Goal: Check status: Check status

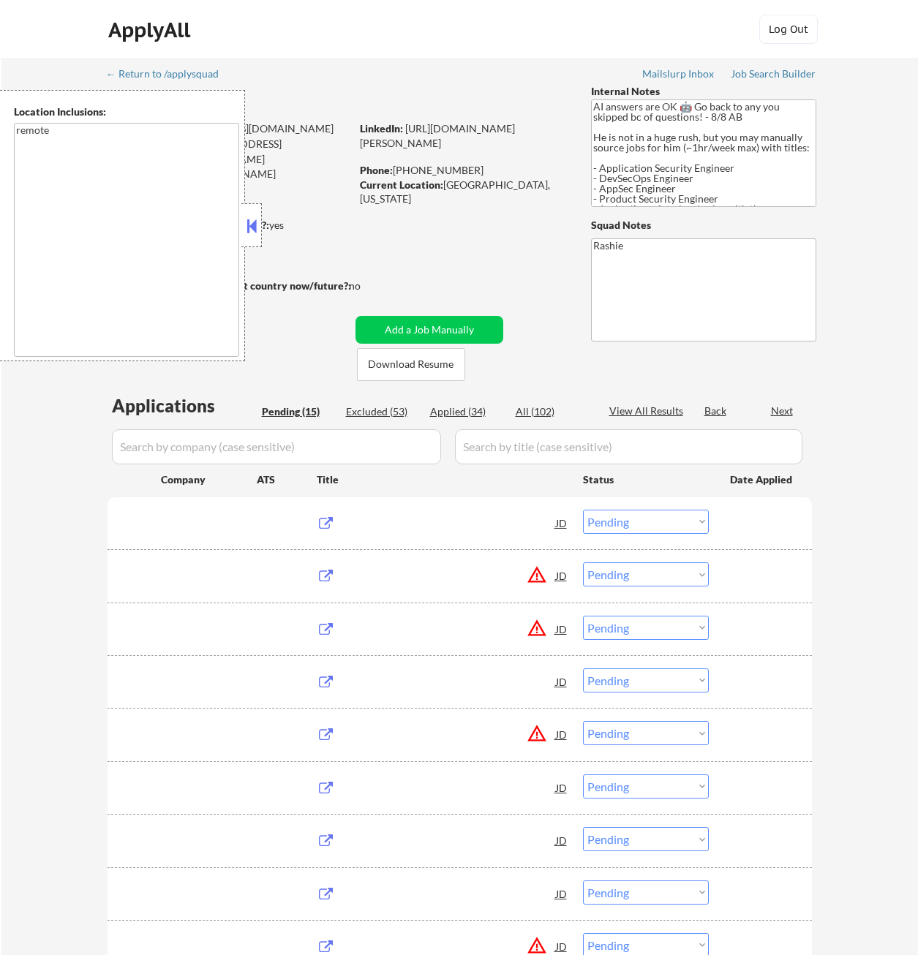
select select ""pending""
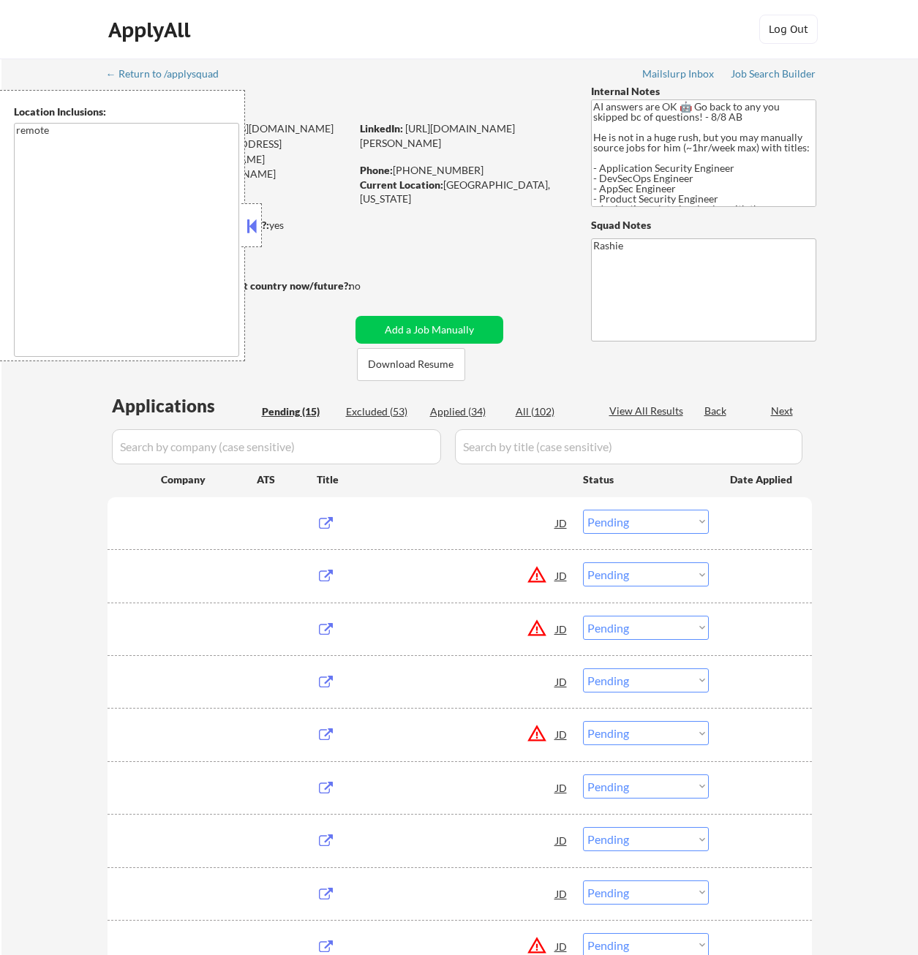
select select ""pending""
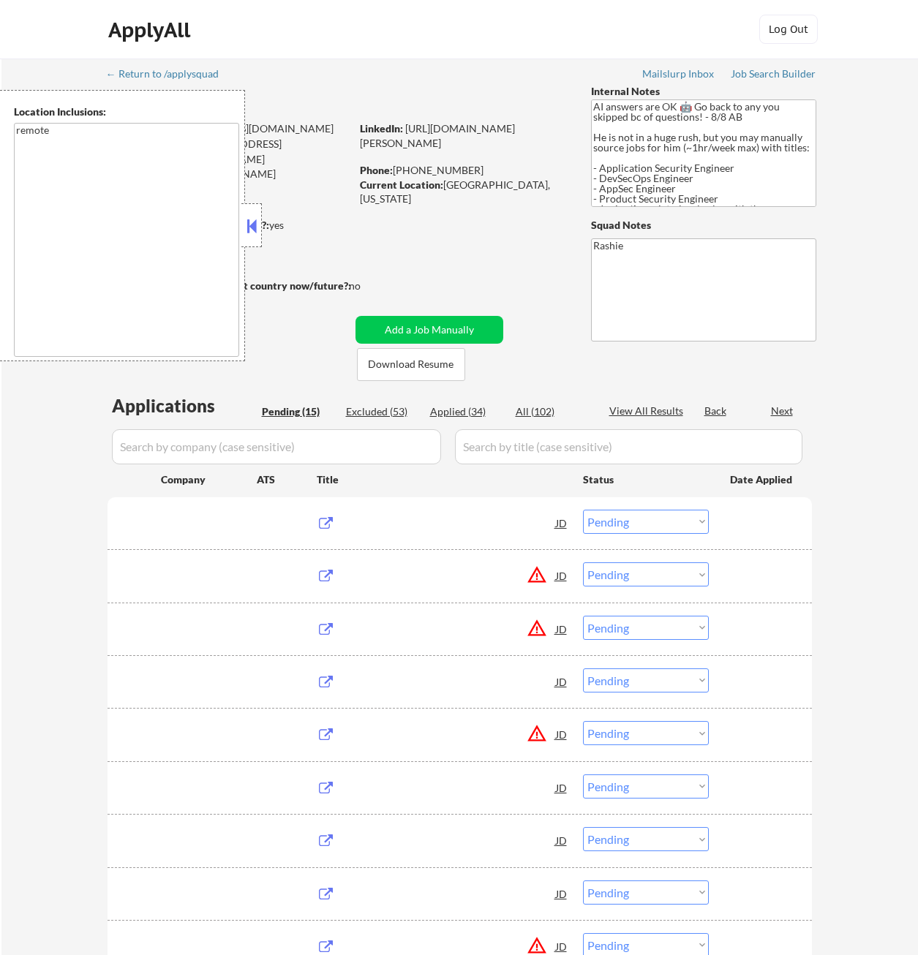
select select ""pending""
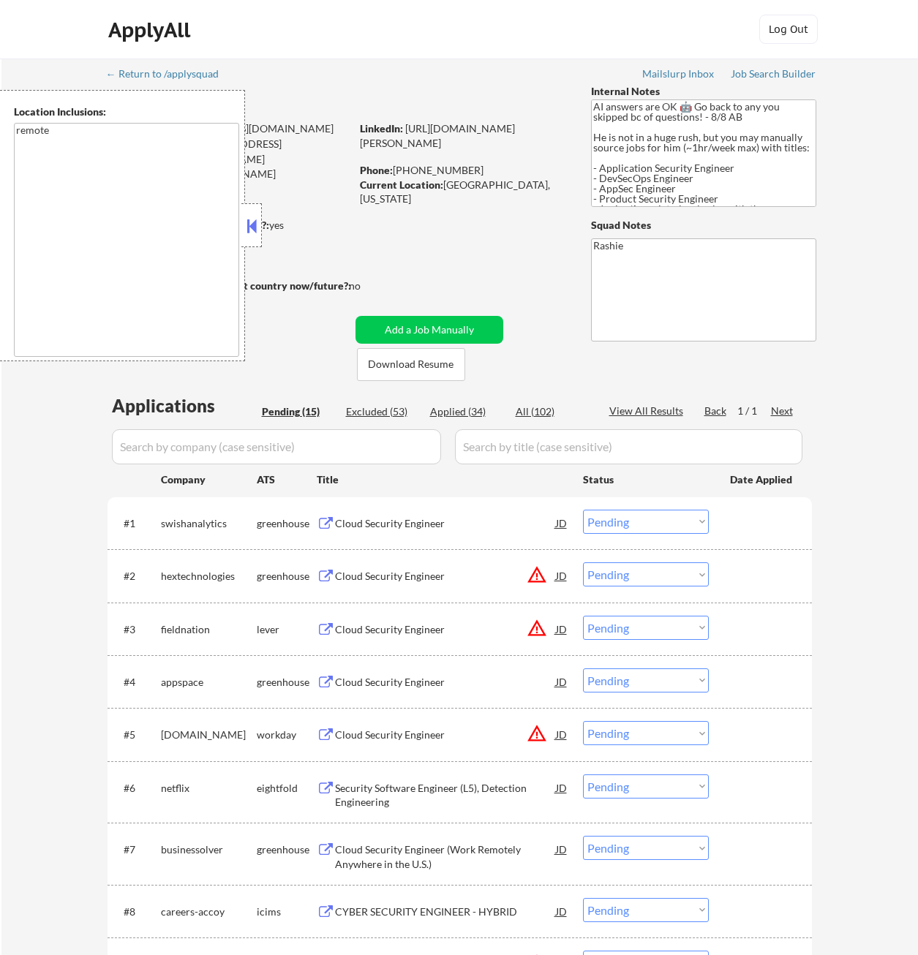
click at [240, 214] on div "Location Inclusions: remote" at bounding box center [122, 225] width 245 height 271
click at [249, 219] on button at bounding box center [251, 226] width 16 height 22
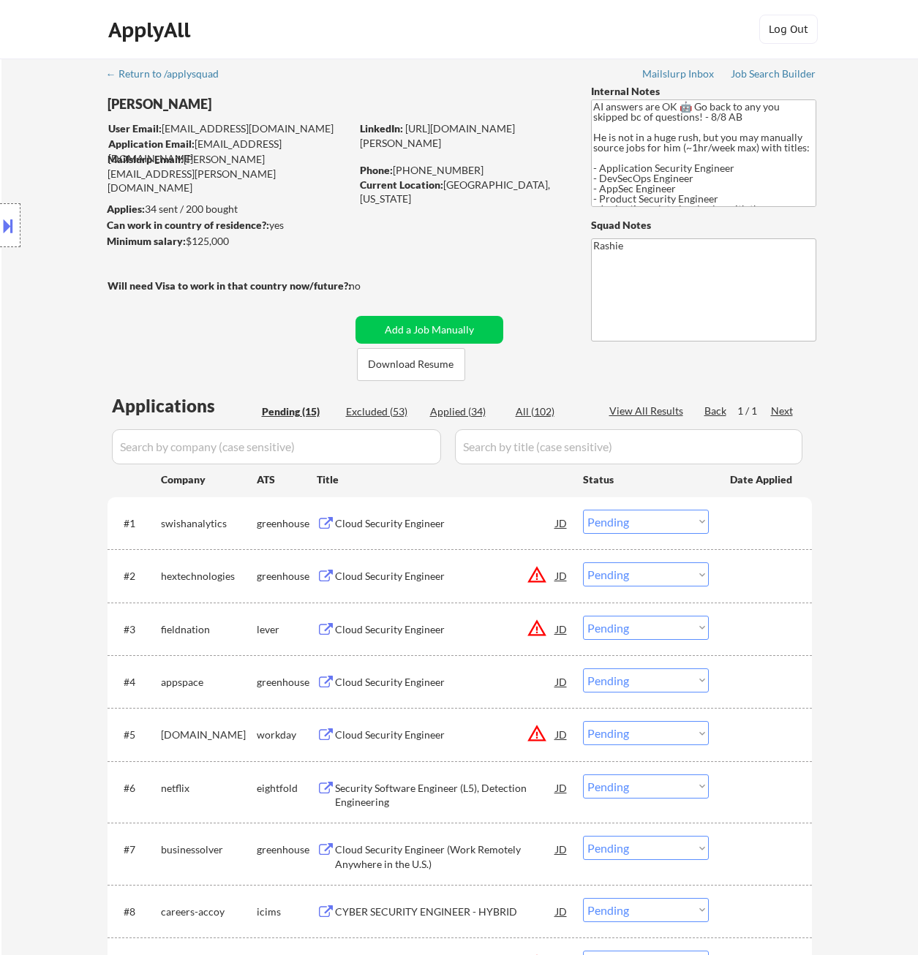
click at [464, 410] on div "Applied (34)" at bounding box center [466, 411] width 73 height 15
select select ""applied""
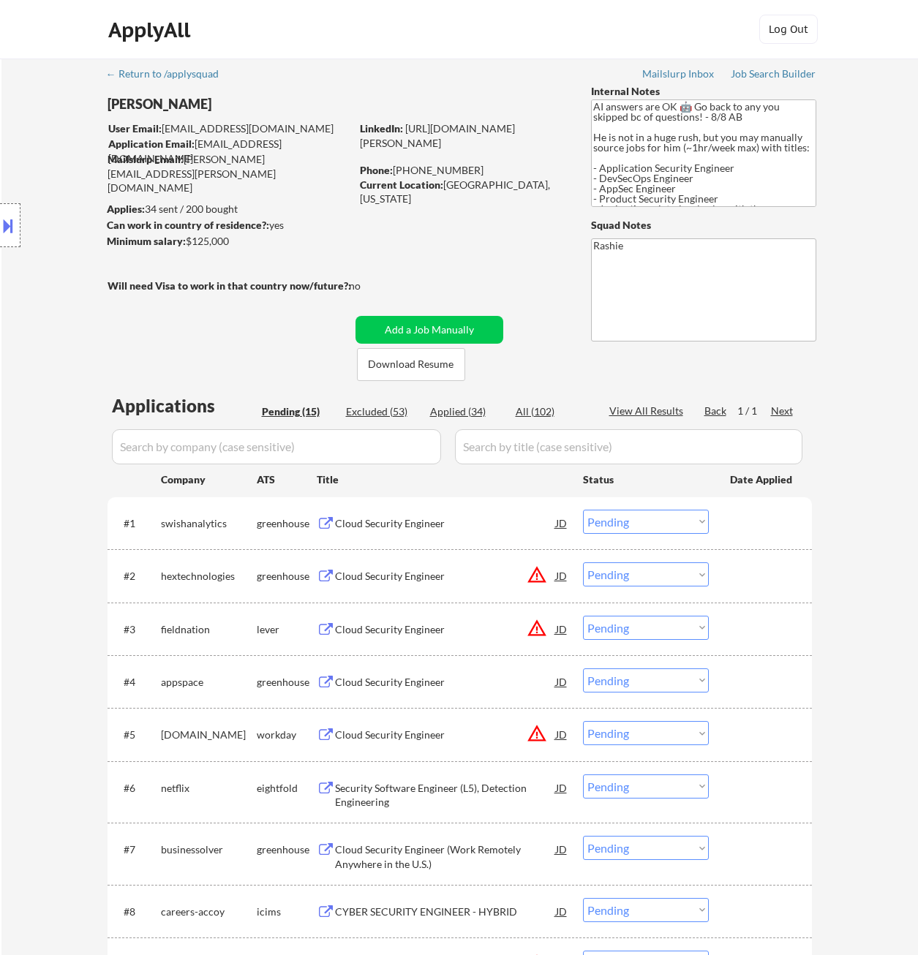
select select ""applied""
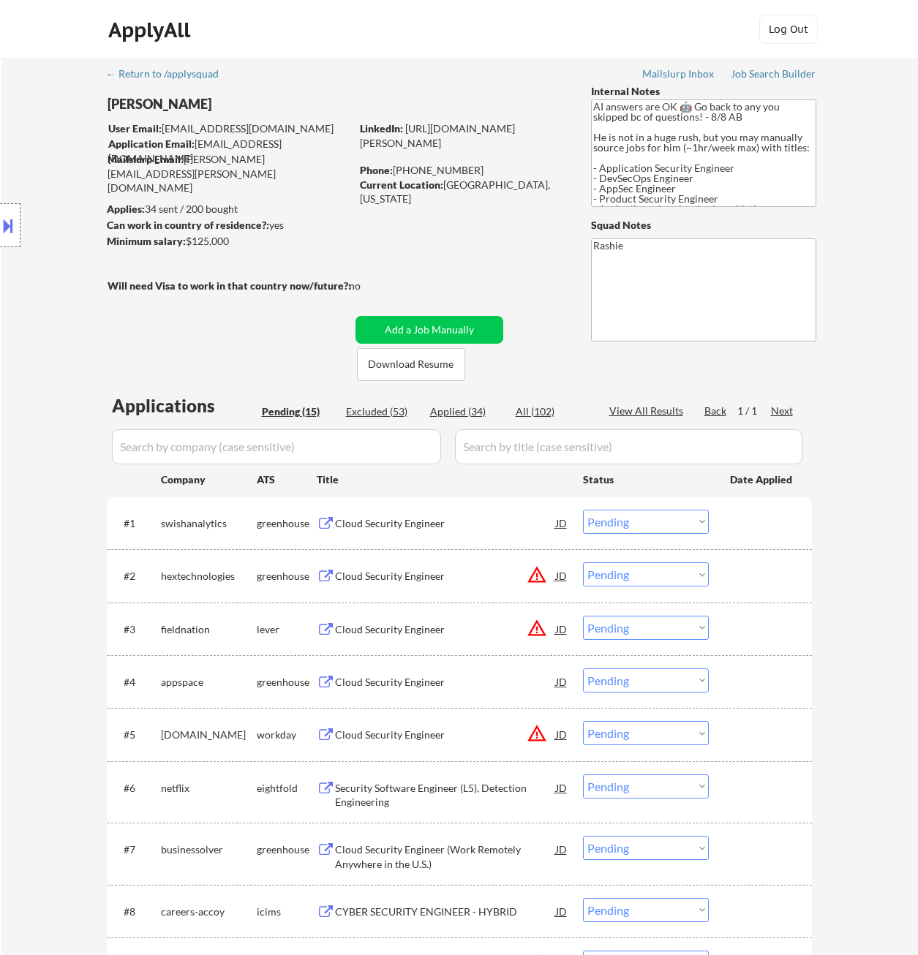
select select ""applied""
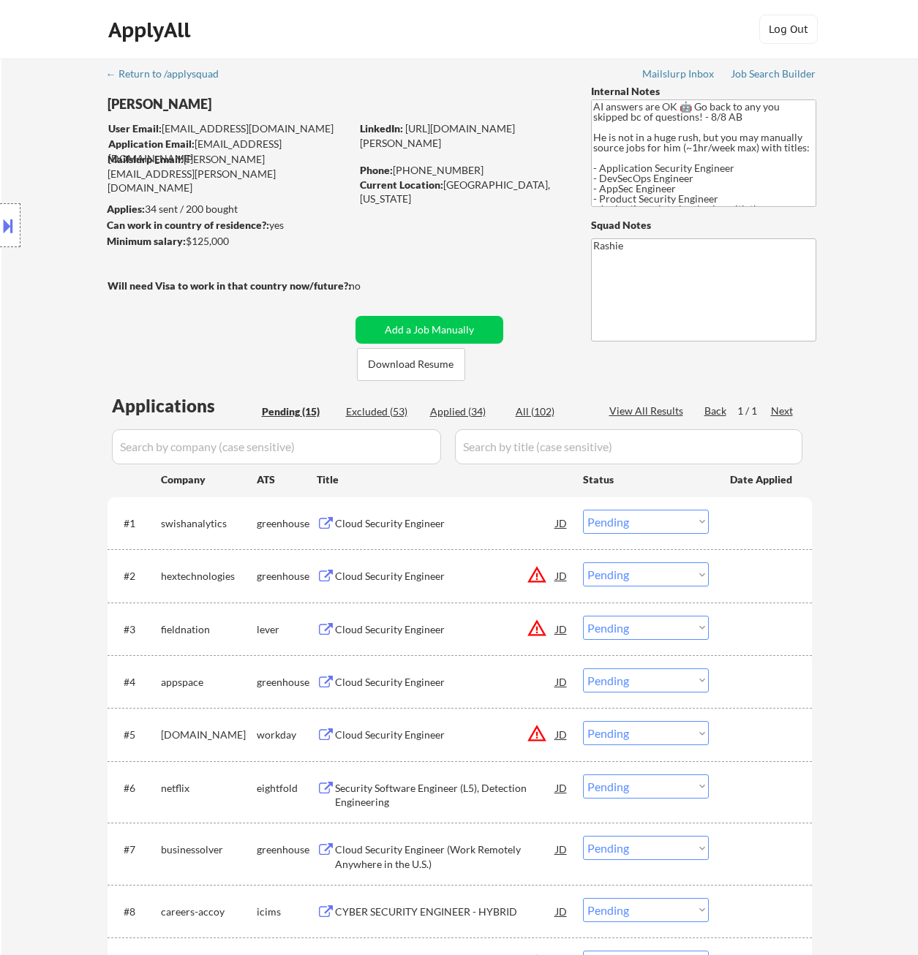
select select ""applied""
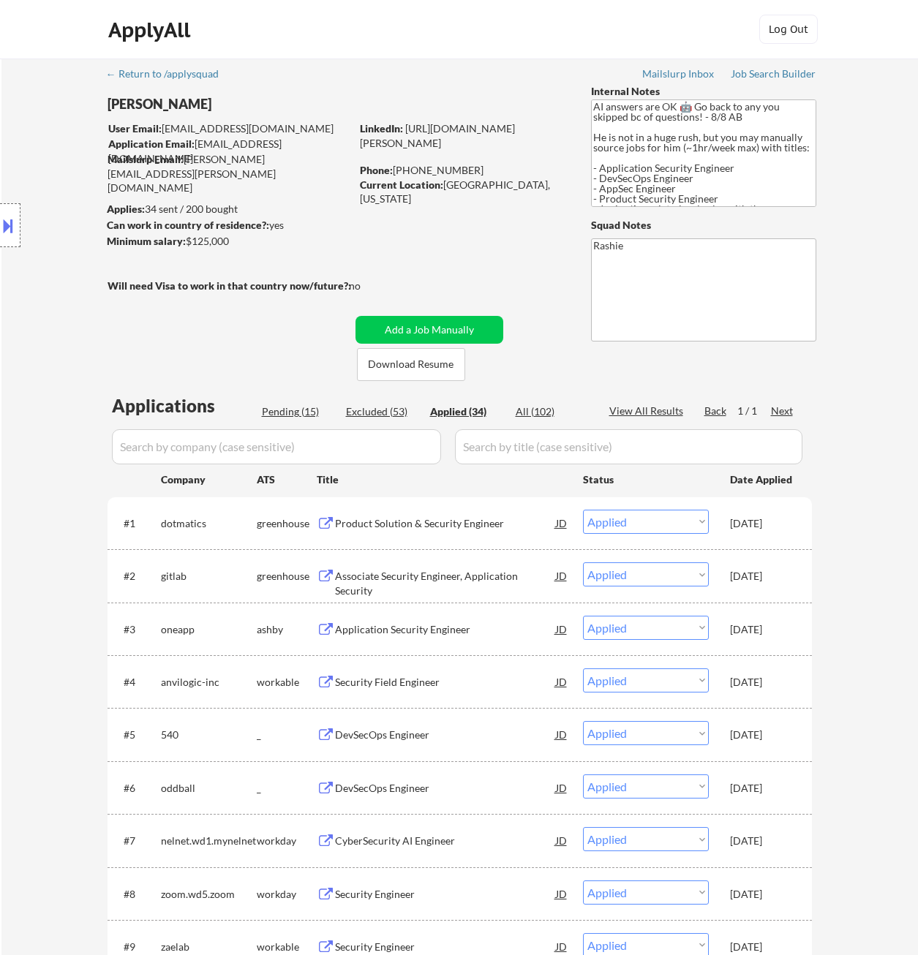
select select ""applied""
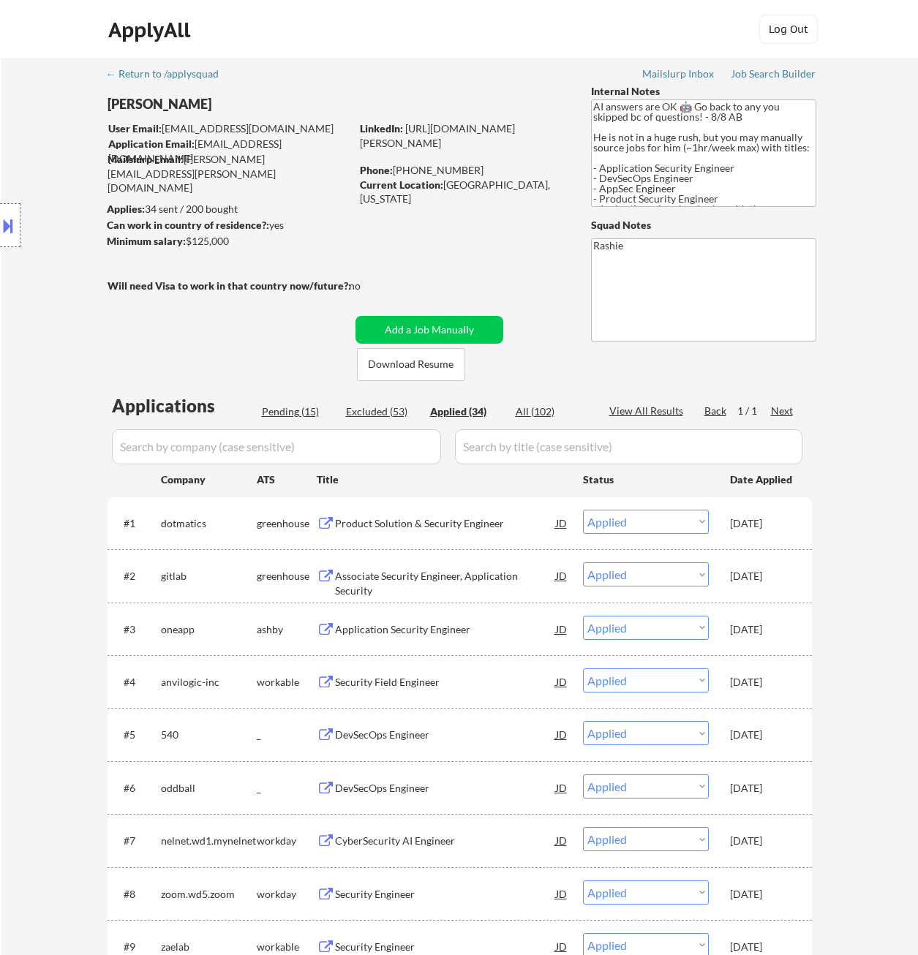
select select ""applied""
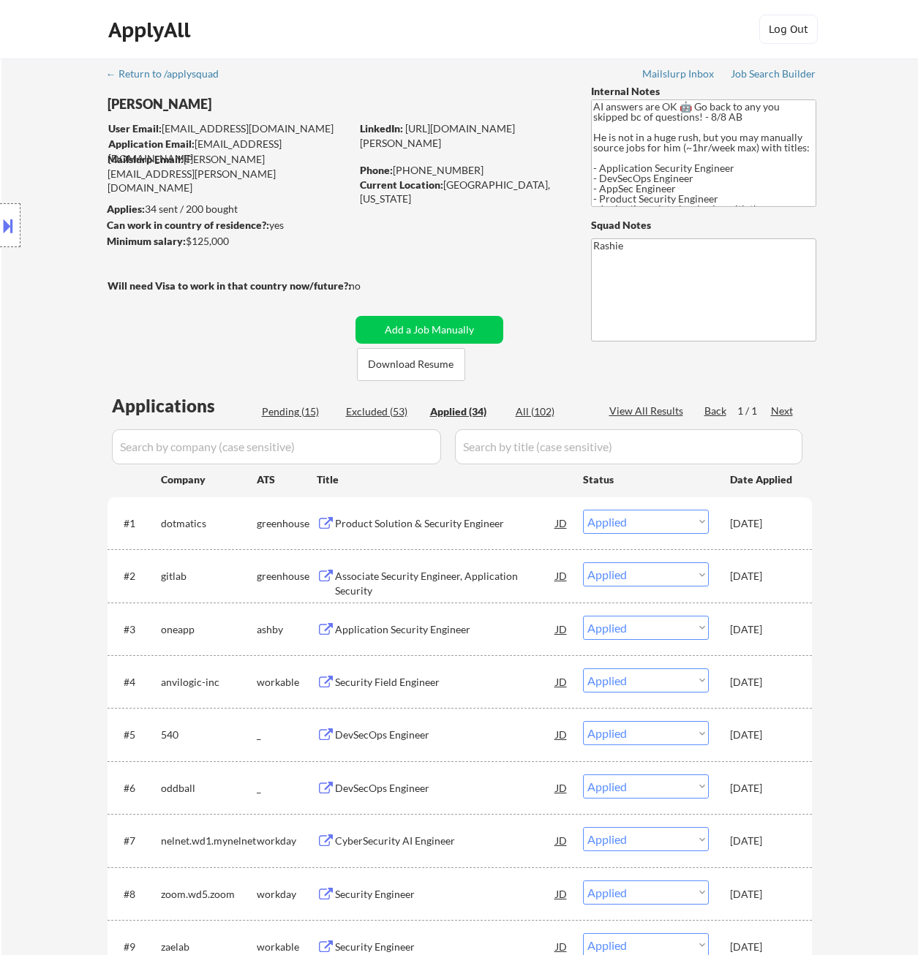
select select ""applied""
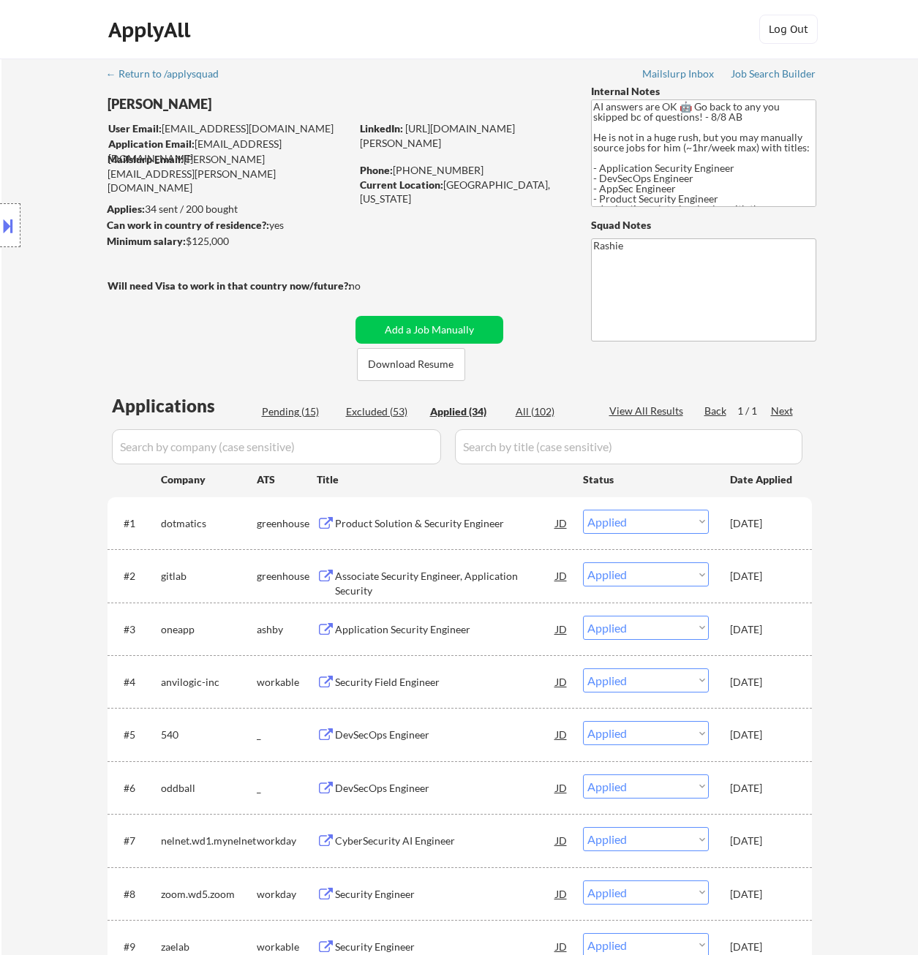
select select ""applied""
